Goal: Task Accomplishment & Management: Manage account settings

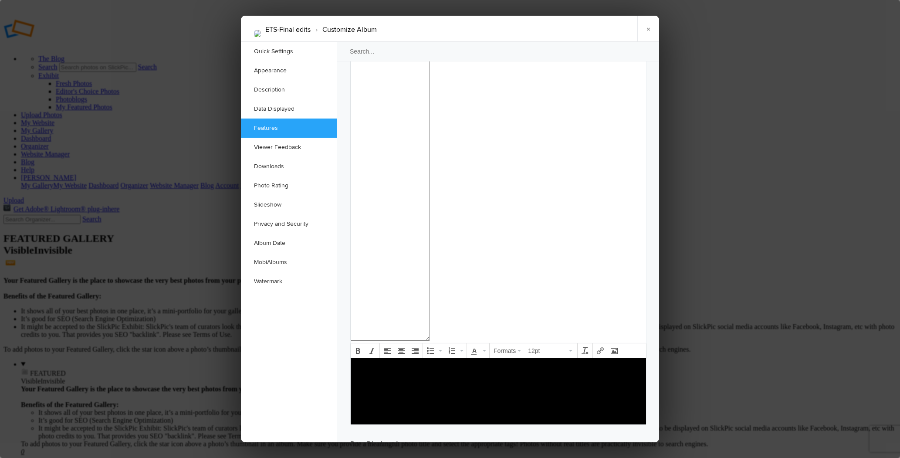
scroll to position [1129, 0]
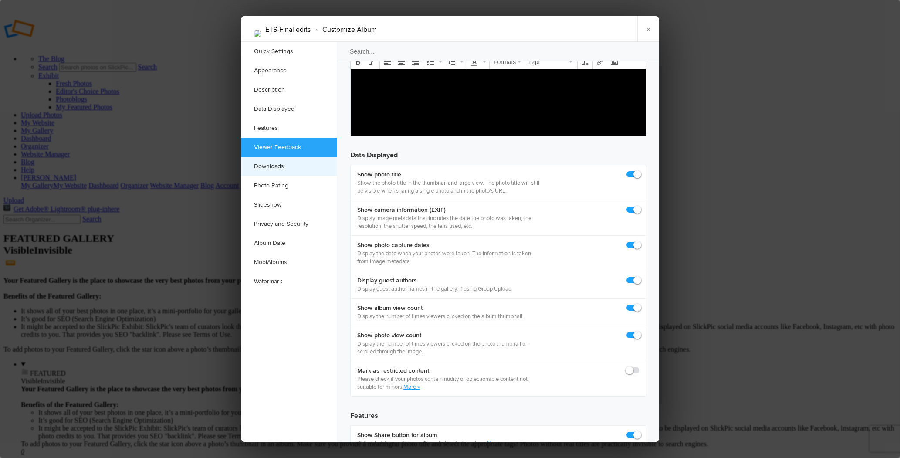
click at [284, 167] on link "Downloads" at bounding box center [289, 166] width 96 height 19
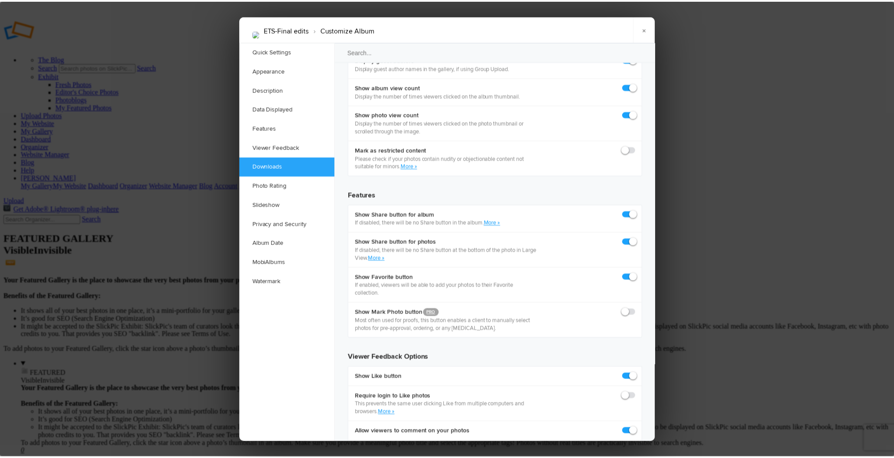
scroll to position [1351, 0]
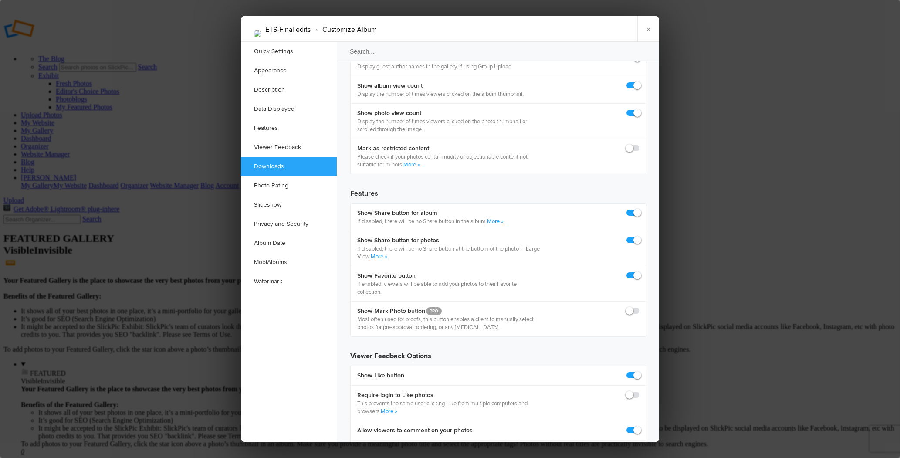
checkbox input "true"
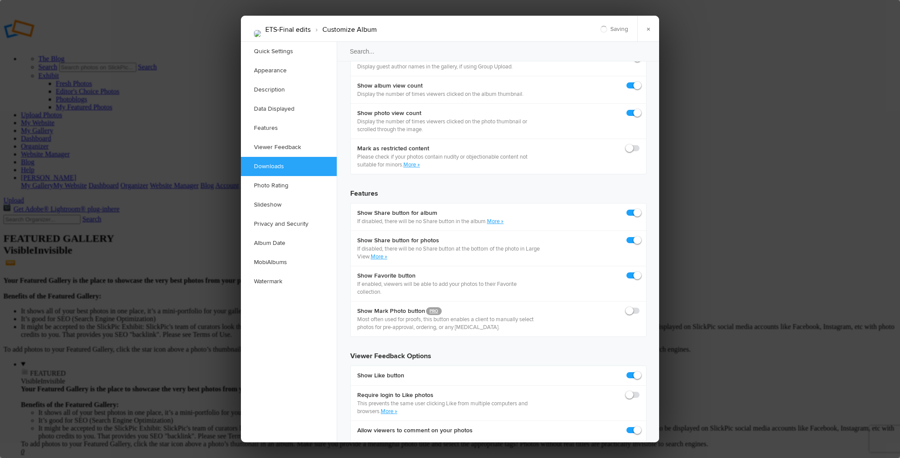
checkbox input "true"
click at [649, 25] on link "×" at bounding box center [649, 29] width 22 height 26
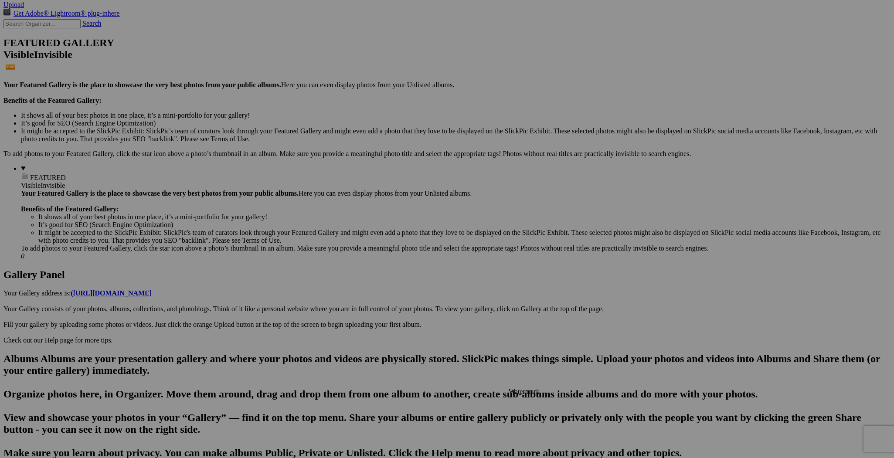
scroll to position [0, 0]
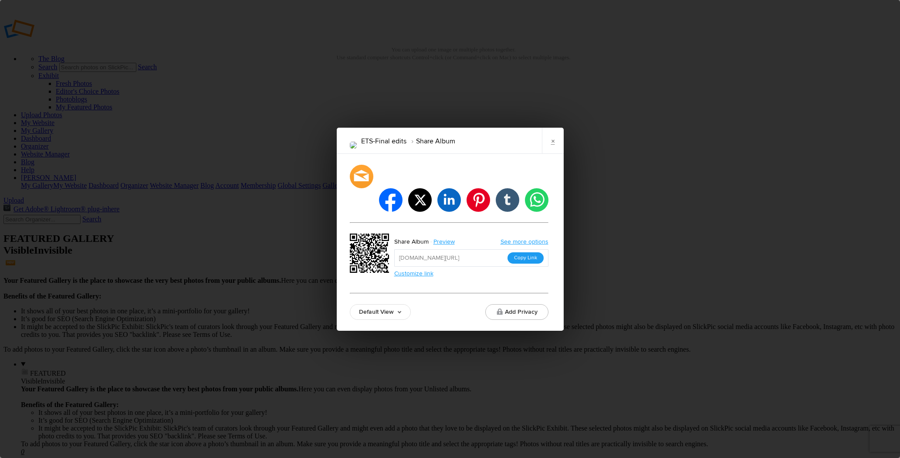
click at [527, 252] on button "Copy Link" at bounding box center [526, 257] width 36 height 11
click at [553, 150] on link "×" at bounding box center [553, 141] width 22 height 26
